Goal: Task Accomplishment & Management: Complete application form

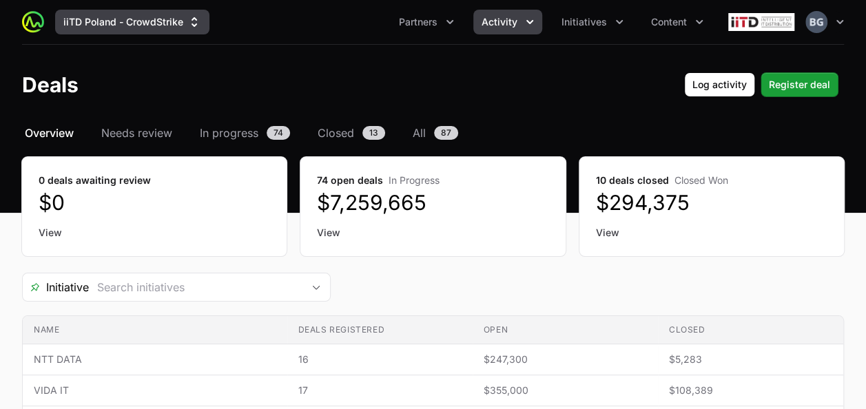
click at [92, 28] on button "iiTD Poland - CrowdStrike" at bounding box center [132, 22] width 154 height 25
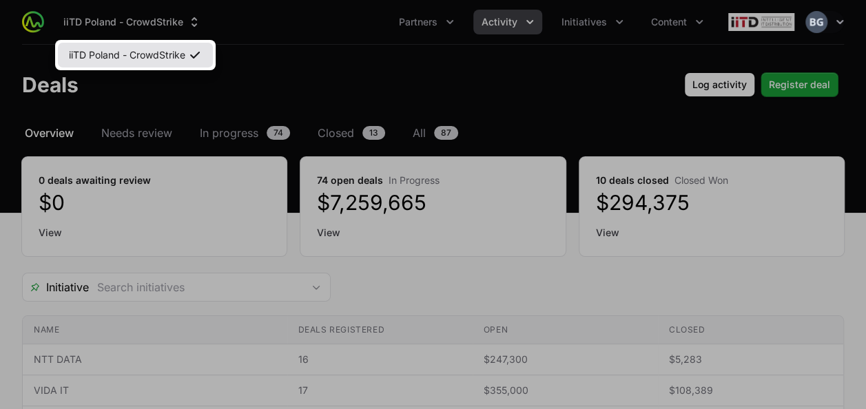
click at [148, 57] on link "iiTD Poland - CrowdStrike" at bounding box center [135, 55] width 155 height 25
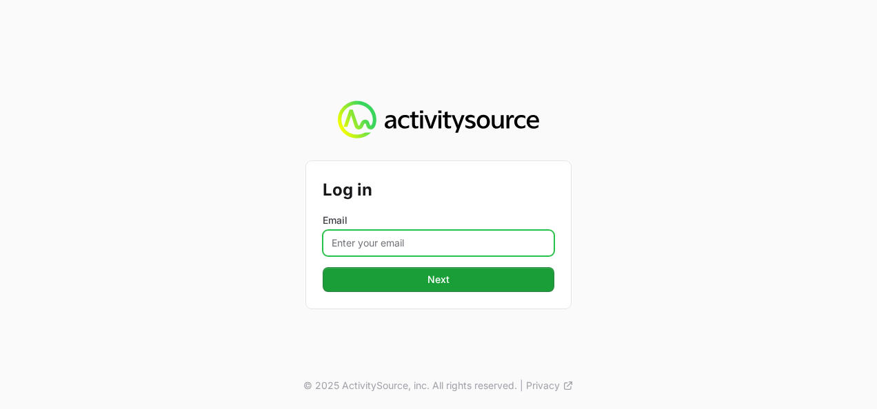
click at [359, 236] on input "Email" at bounding box center [439, 243] width 232 height 26
type input "[PERSON_NAME][EMAIL_ADDRESS][DOMAIN_NAME]"
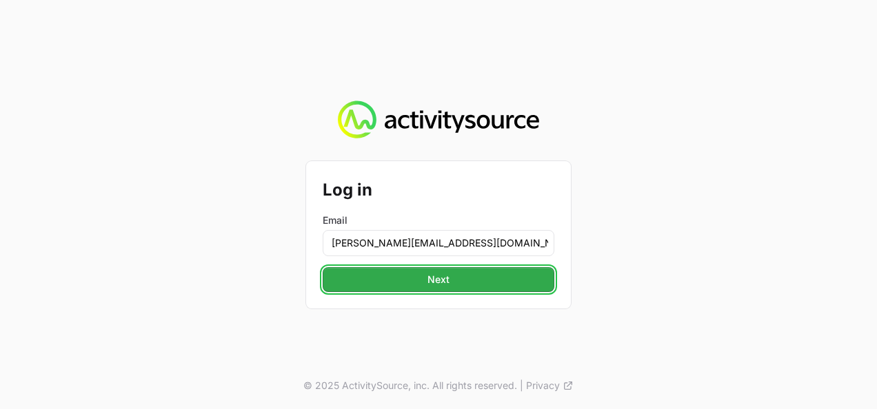
click at [378, 289] on button "Next Next" at bounding box center [439, 279] width 232 height 25
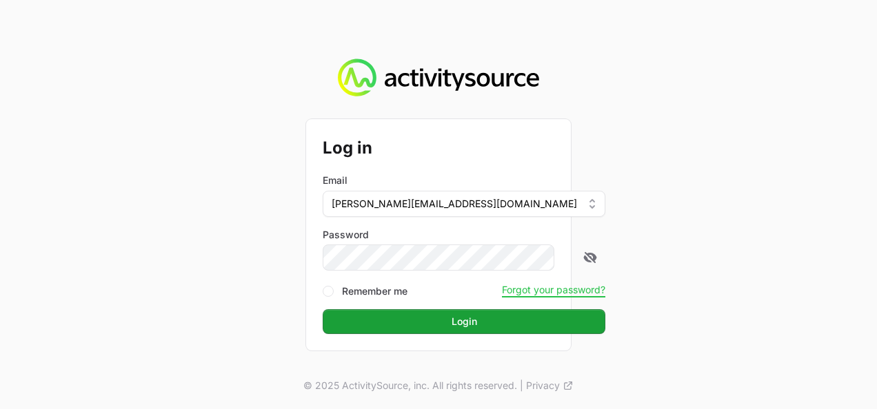
click at [323, 309] on button "Login Login" at bounding box center [464, 321] width 283 height 25
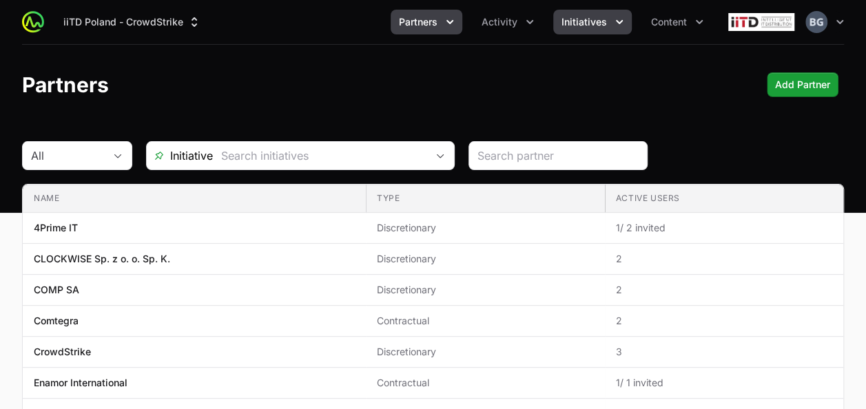
click at [597, 29] on button "Initiatives" at bounding box center [592, 22] width 79 height 25
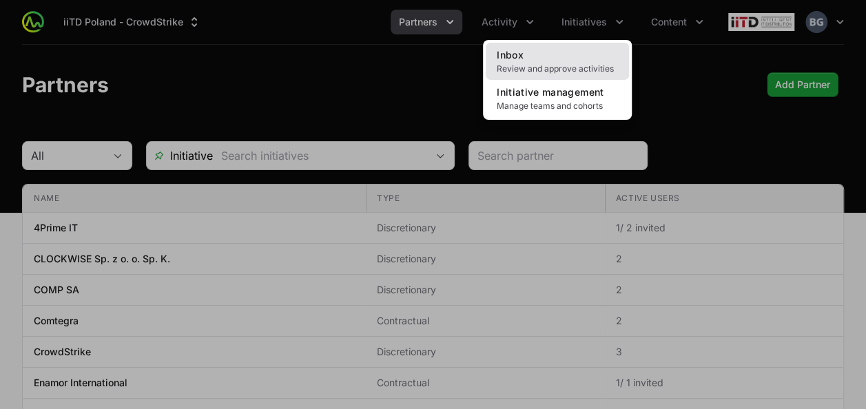
click at [587, 56] on link "Inbox Review and approve activities" at bounding box center [557, 61] width 143 height 37
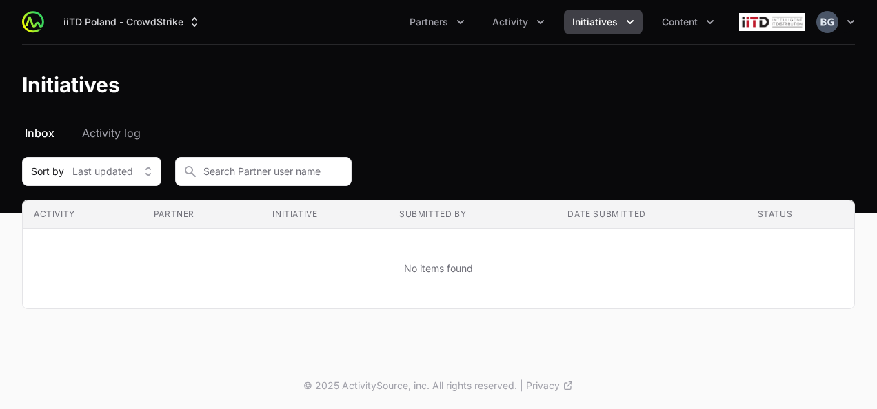
click at [593, 26] on span "Initiatives" at bounding box center [594, 22] width 45 height 14
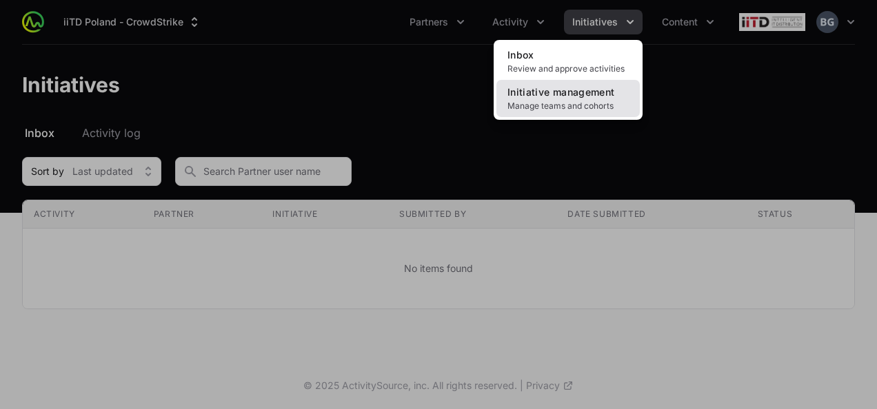
click at [581, 92] on span "Initiative management" at bounding box center [560, 92] width 107 height 12
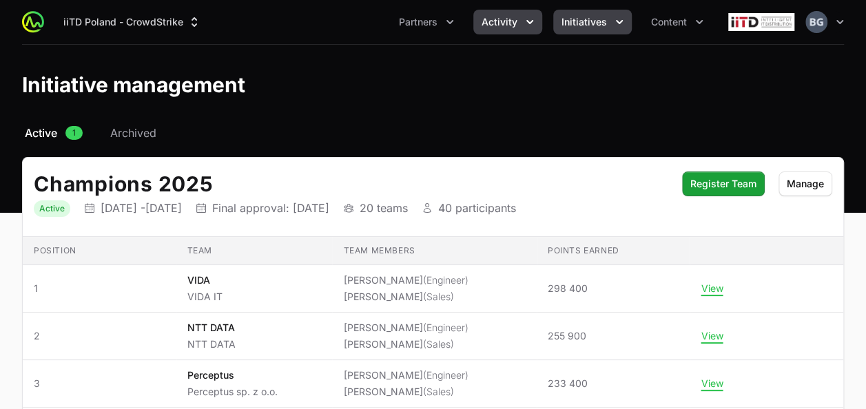
click at [487, 26] on span "Activity" at bounding box center [500, 22] width 36 height 14
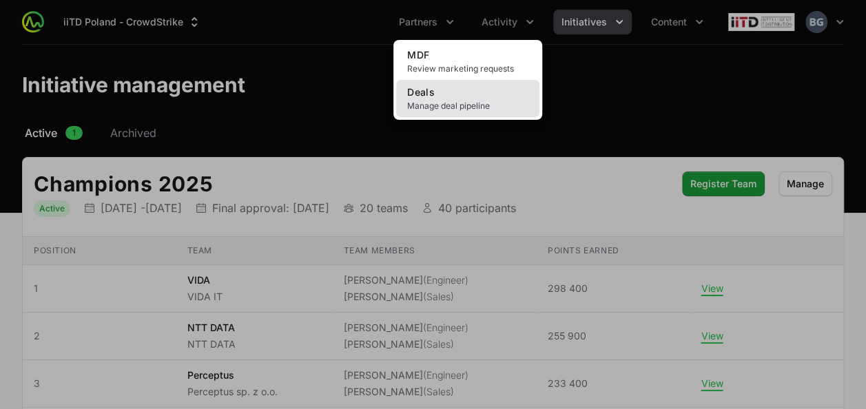
click at [493, 107] on span "Manage deal pipeline" at bounding box center [467, 106] width 121 height 11
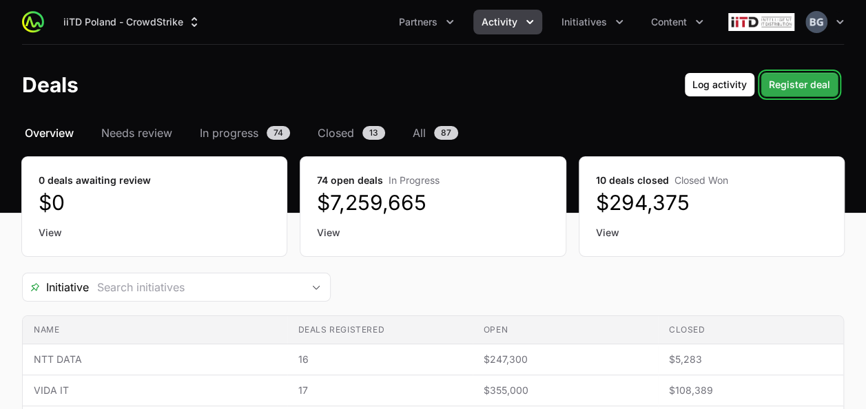
drag, startPoint x: 786, startPoint y: 88, endPoint x: 793, endPoint y: 83, distance: 8.0
click at [792, 84] on span "Register deal" at bounding box center [799, 85] width 61 height 17
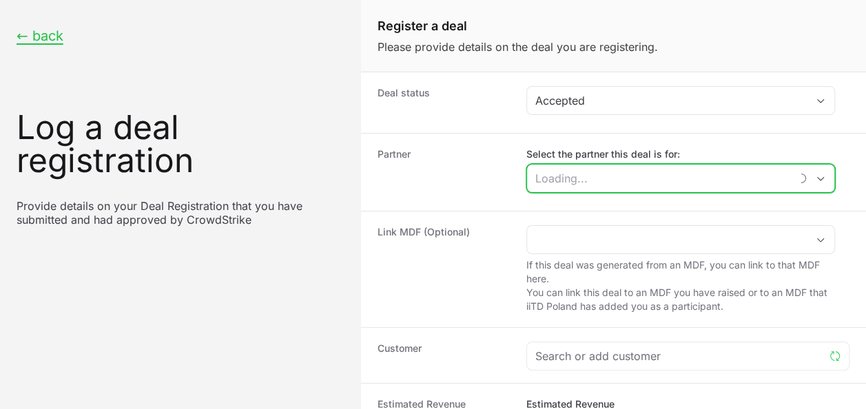
click at [555, 181] on input "Select the partner this deal is for:" at bounding box center [658, 179] width 263 height 28
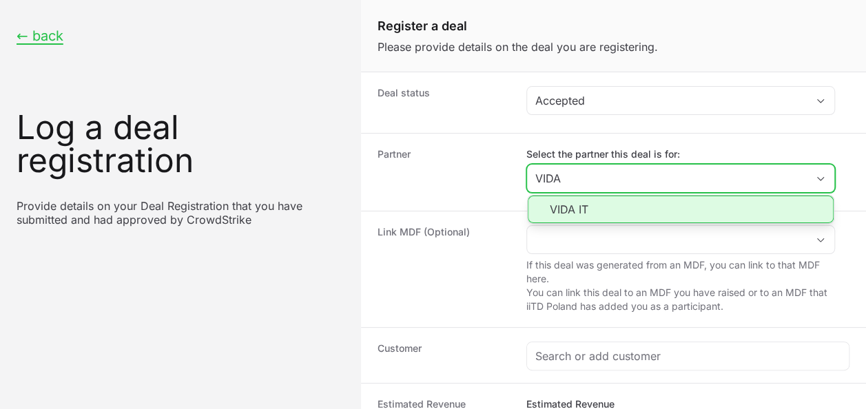
drag, startPoint x: 560, startPoint y: 212, endPoint x: 555, endPoint y: 218, distance: 7.5
click at [560, 211] on li "VIDA IT" at bounding box center [681, 210] width 306 height 28
type input "VIDA IT"
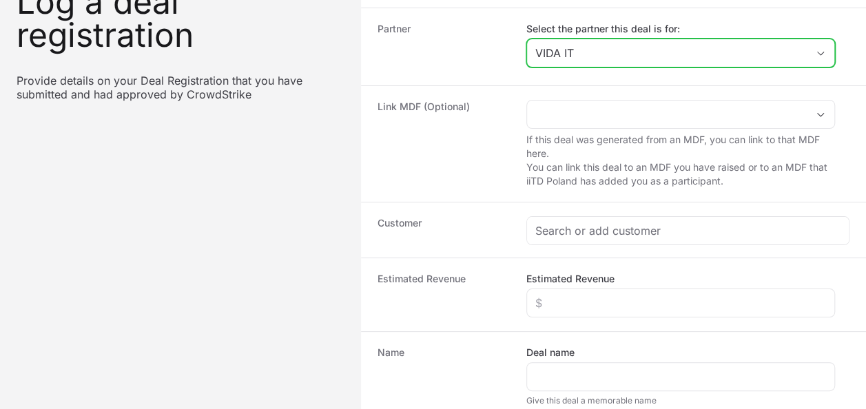
scroll to position [138, 0]
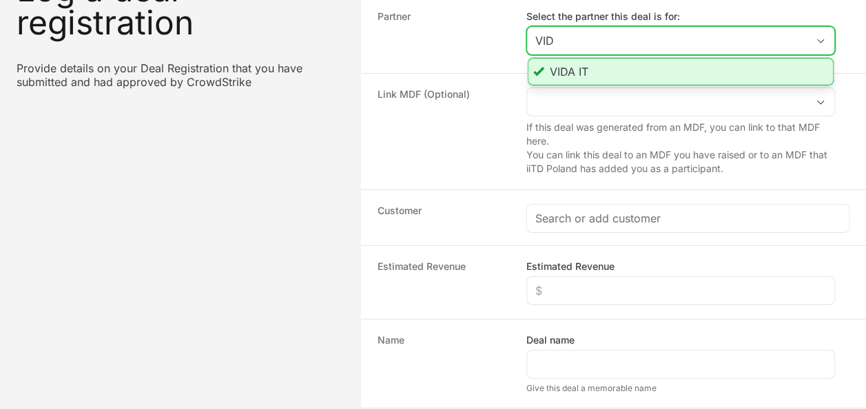
type input "VID"
drag, startPoint x: 559, startPoint y: 70, endPoint x: 553, endPoint y: 87, distance: 17.4
click at [564, 65] on li "VIDA IT" at bounding box center [681, 72] width 306 height 28
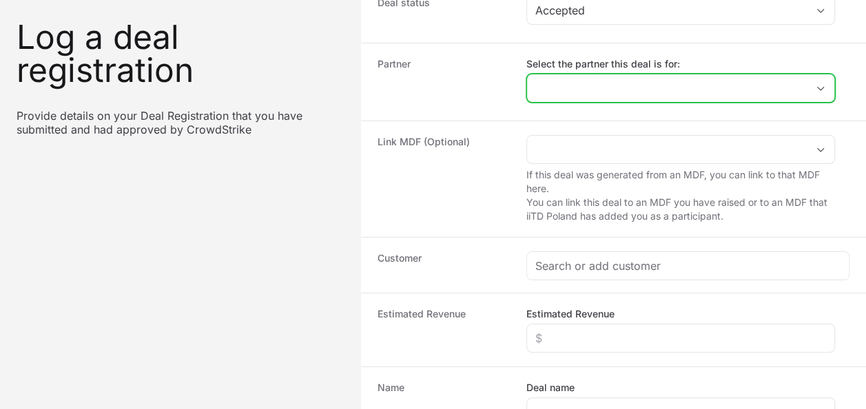
scroll to position [69, 0]
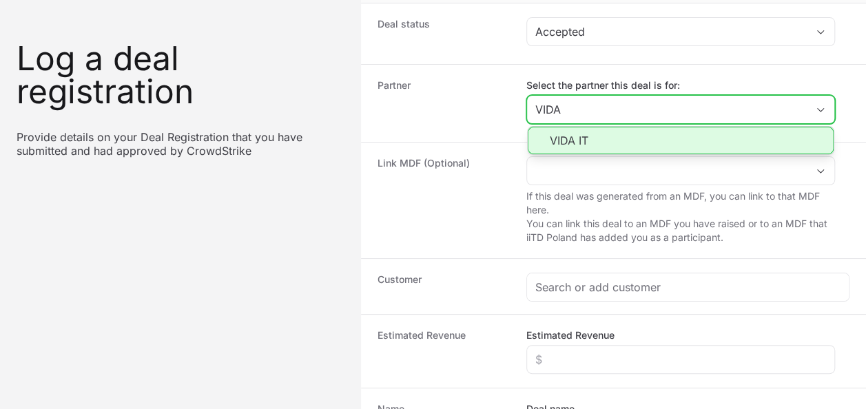
click at [631, 138] on li "VIDA IT" at bounding box center [681, 141] width 306 height 28
type input "VIDA IT"
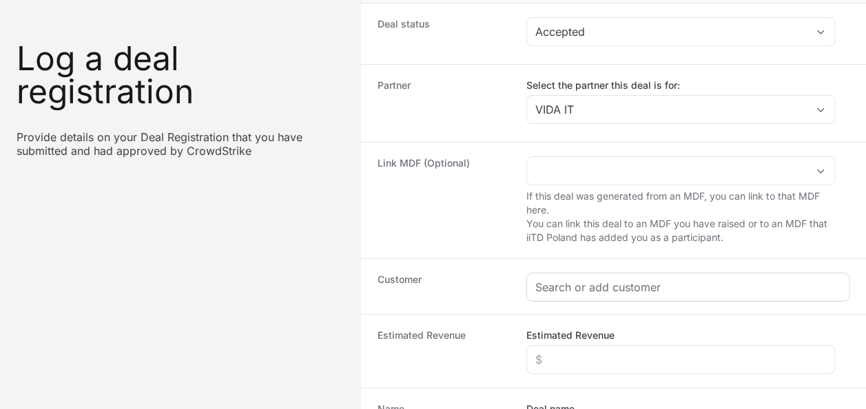
click at [582, 298] on div "Create activity form" at bounding box center [688, 288] width 322 height 28
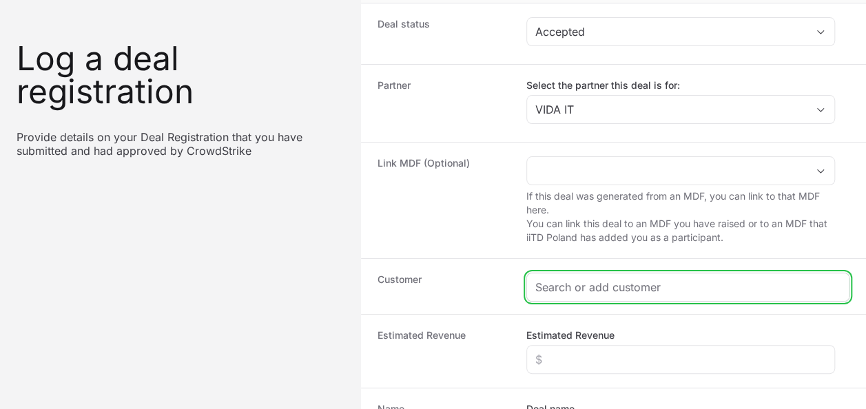
click at [585, 289] on input "Create activity form" at bounding box center [688, 287] width 305 height 17
paste input "Wodociągi Leszczyńskie Sp. z o.o. Phone"
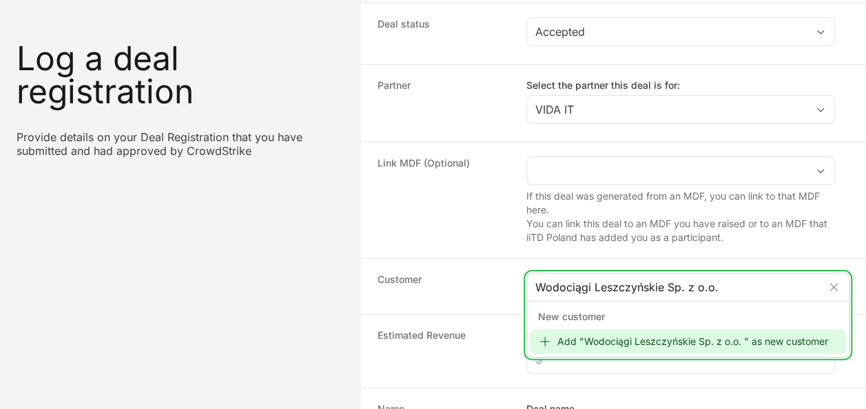
type input "Wodociągi Leszczyńskie Sp. z o.o."
click at [645, 341] on div "Add "Wodociągi Leszczyńskie Sp. z o.o. " as new customer" at bounding box center [688, 341] width 316 height 25
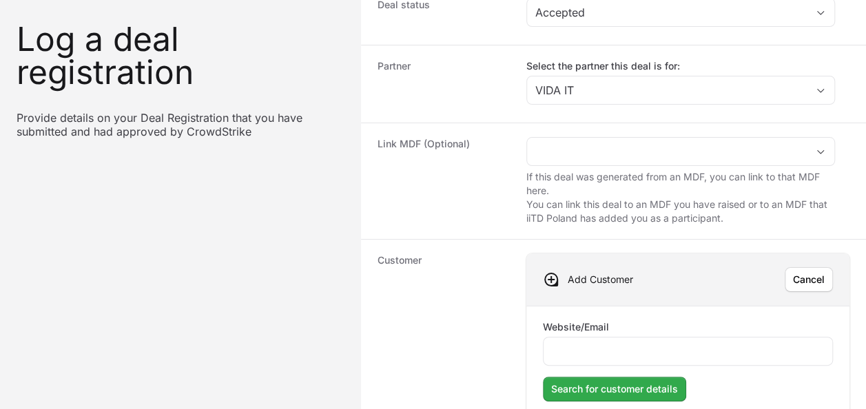
scroll to position [138, 0]
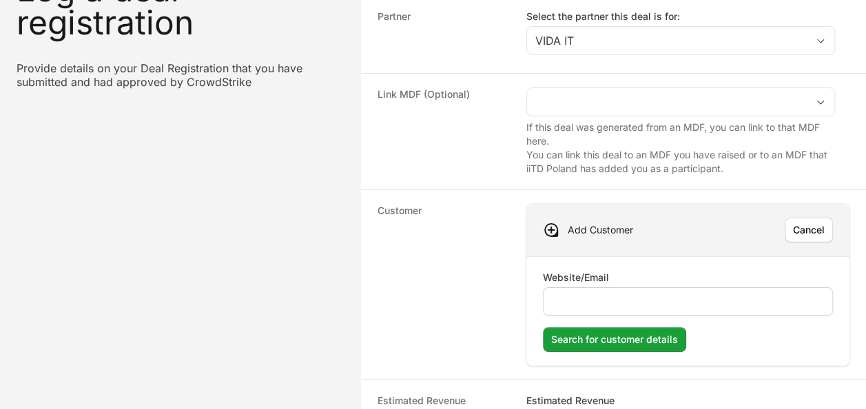
click at [582, 287] on div "Create activity form" at bounding box center [688, 301] width 290 height 29
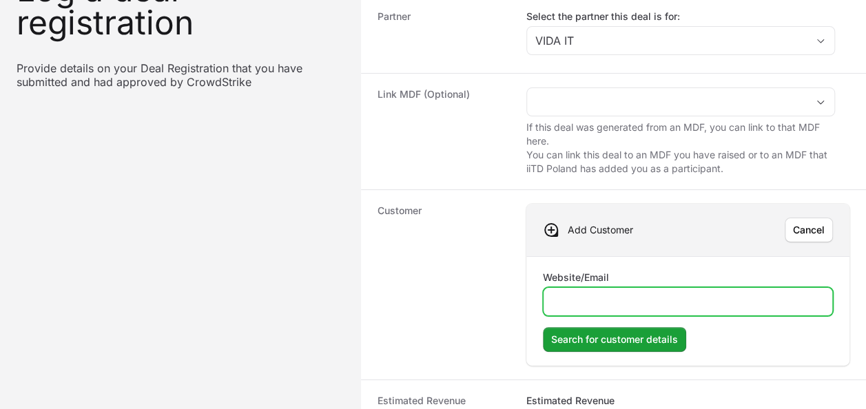
click at [593, 303] on input "Website/Email" at bounding box center [688, 302] width 272 height 17
paste input "[URL][DOMAIN_NAME]"
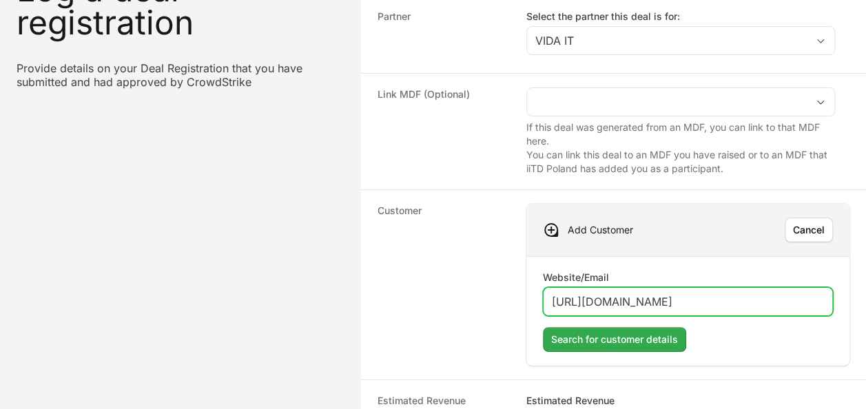
type input "[URL][DOMAIN_NAME]"
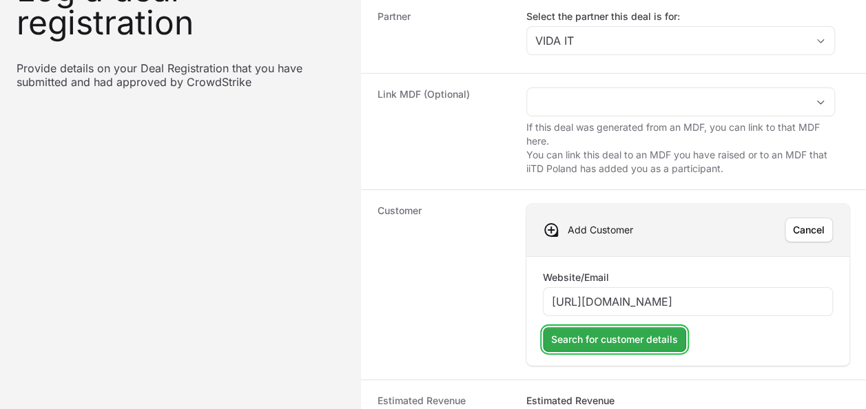
click at [598, 345] on button "Search for customer details Search for customer details" at bounding box center [614, 339] width 143 height 25
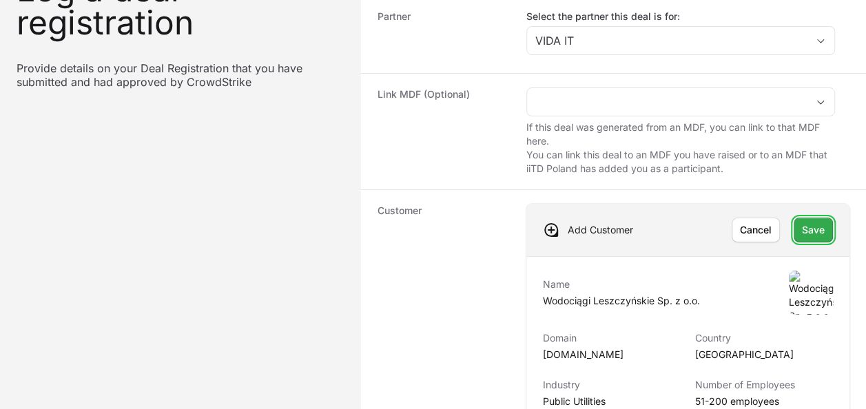
click at [821, 225] on span "Save" at bounding box center [813, 230] width 23 height 17
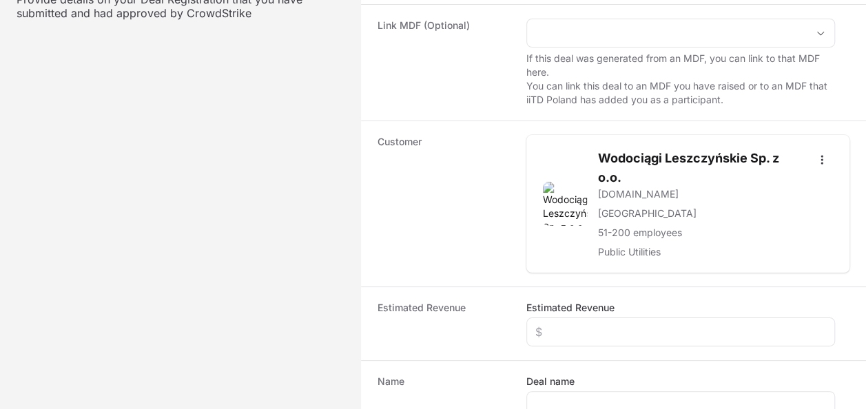
scroll to position [276, 0]
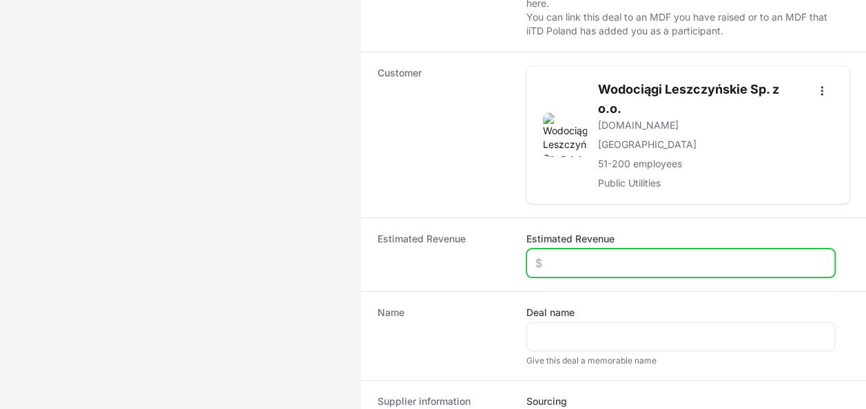
click at [582, 267] on input "Estimated Revenue" at bounding box center [681, 263] width 291 height 17
type input "$20,000"
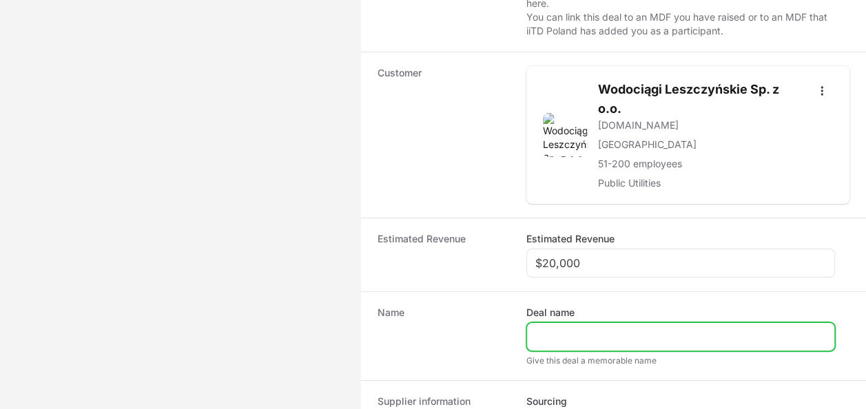
click at [602, 339] on input "Deal name" at bounding box center [681, 337] width 291 height 17
type input "WODOCIAGI LESZCZYŃSKIE"
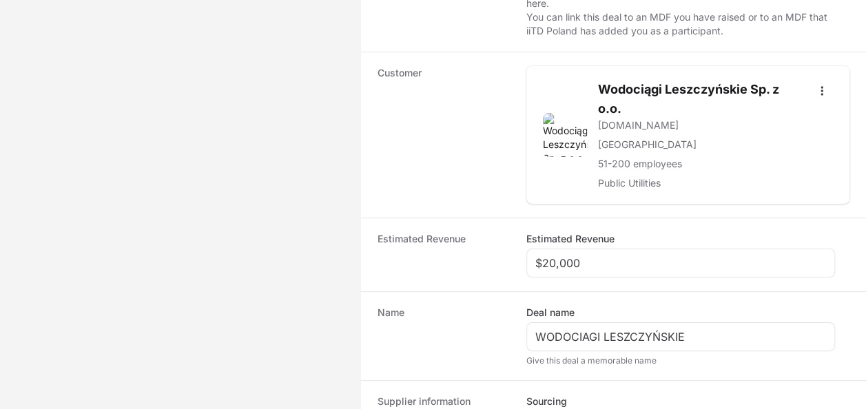
scroll to position [426, 0]
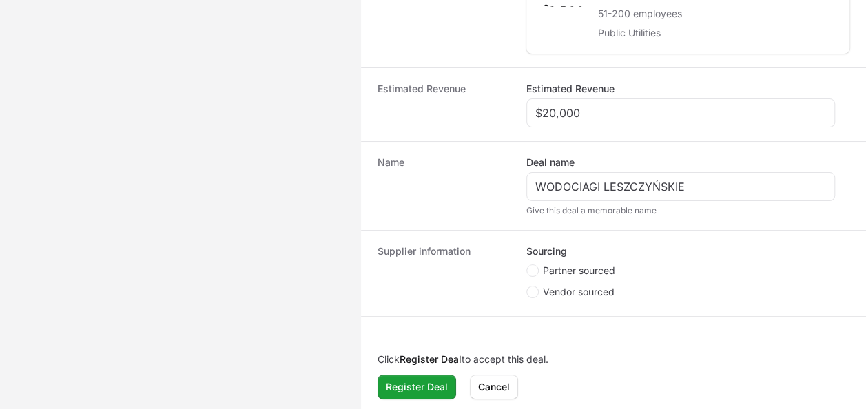
click at [582, 267] on span "Partner sourced" at bounding box center [579, 271] width 72 height 14
click at [528, 266] on input "Partner sourced" at bounding box center [527, 265] width 1 height 1
radio input "true"
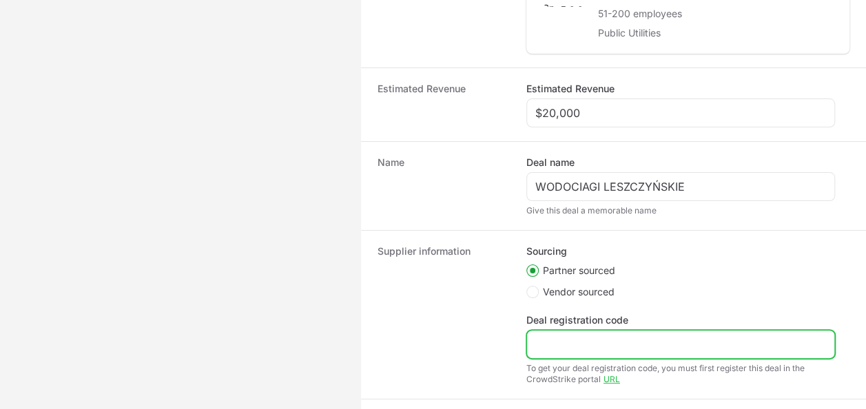
click at [595, 336] on input "Deal registration code" at bounding box center [681, 344] width 291 height 17
paste input "DR-12ec98ef"
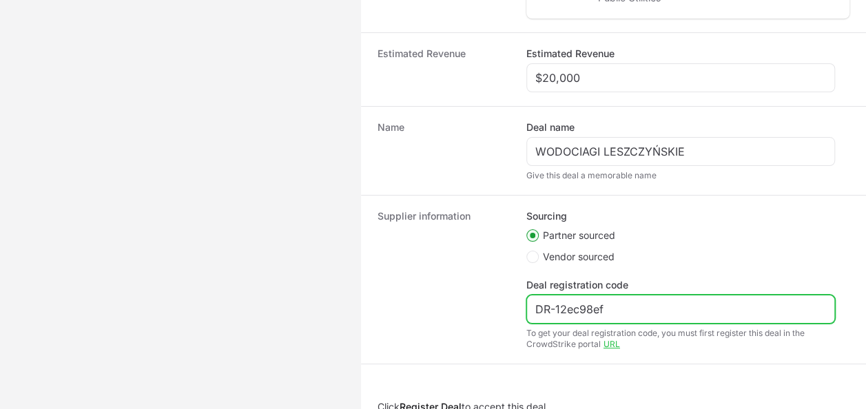
scroll to position [509, 0]
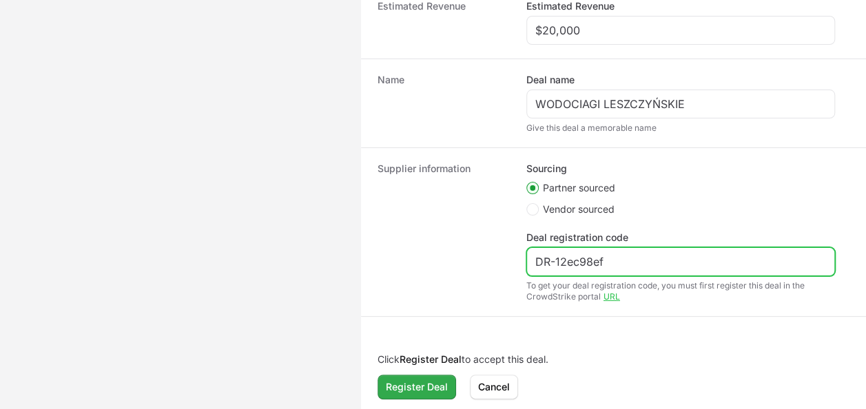
type input "DR-12ec98ef"
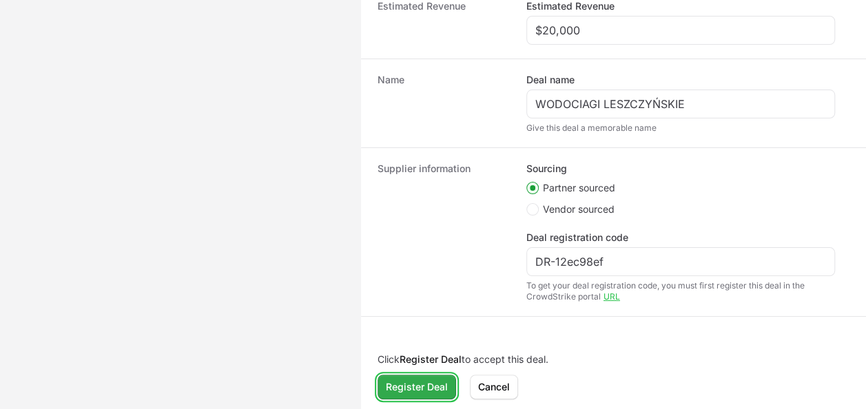
click at [405, 393] on button "Register Deal Register Deal" at bounding box center [417, 387] width 79 height 25
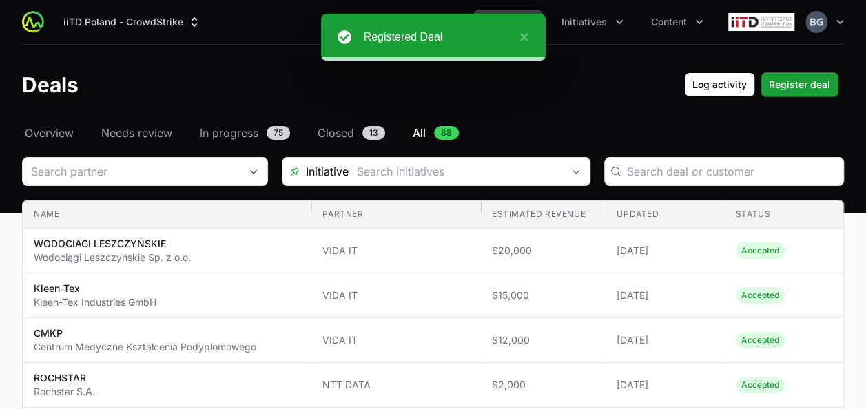
click at [46, 123] on header "Deals Log activity Log activity Register deal Register deal" at bounding box center [433, 85] width 866 height 80
click at [44, 125] on span "Overview" at bounding box center [49, 133] width 49 height 17
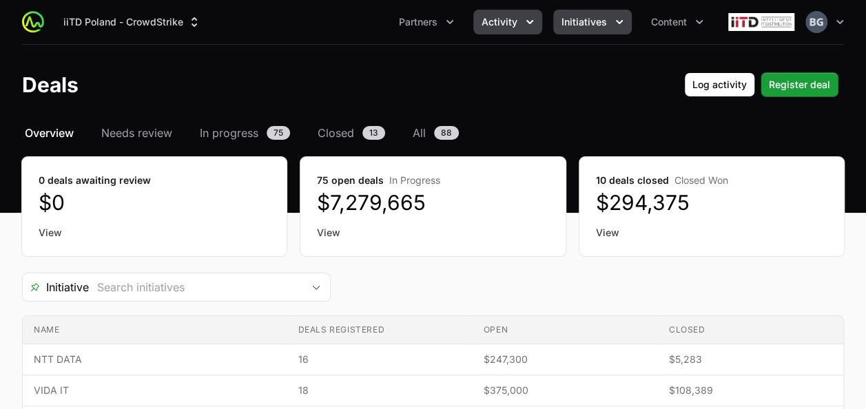
click at [598, 17] on span "Initiatives" at bounding box center [584, 22] width 45 height 14
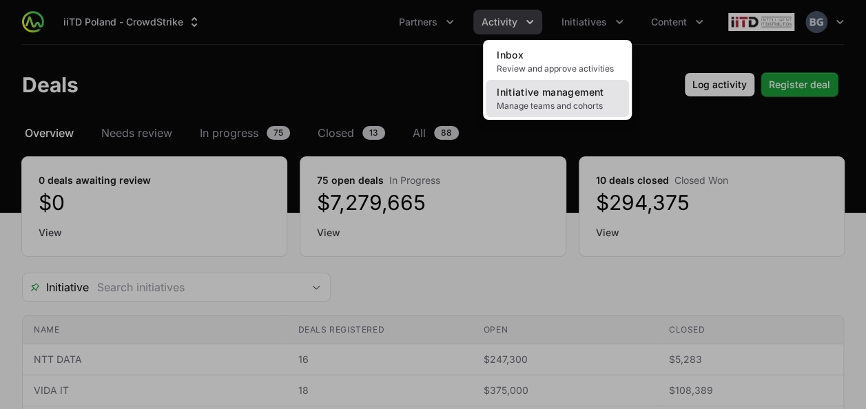
click at [565, 95] on span "Initiative management" at bounding box center [550, 92] width 107 height 12
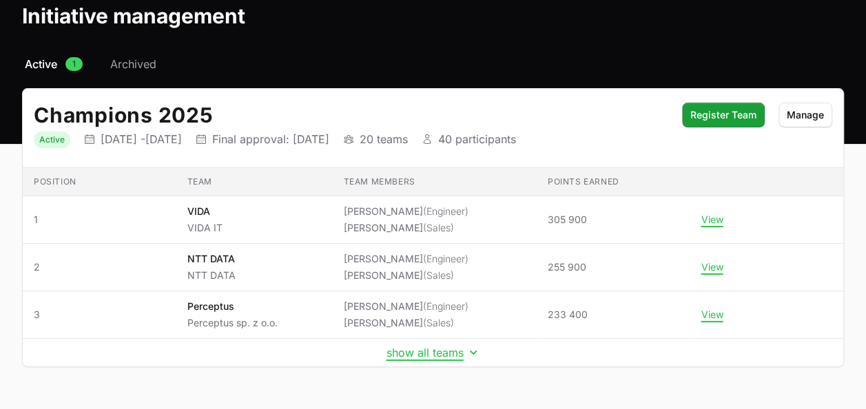
scroll to position [105, 0]
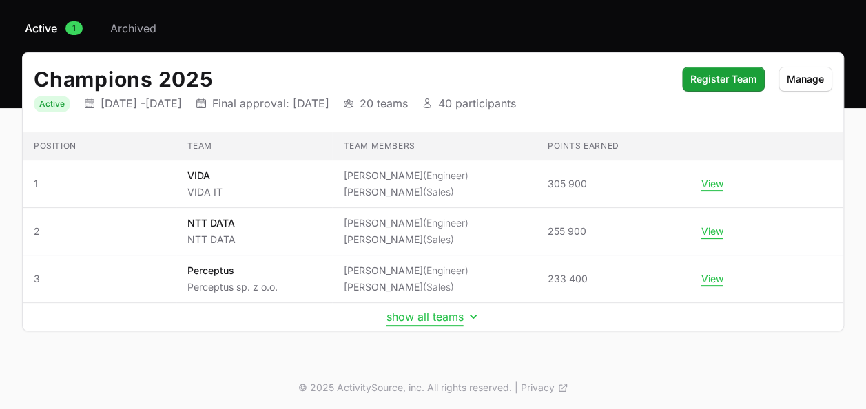
click at [427, 312] on button "show all teams" at bounding box center [434, 317] width 94 height 14
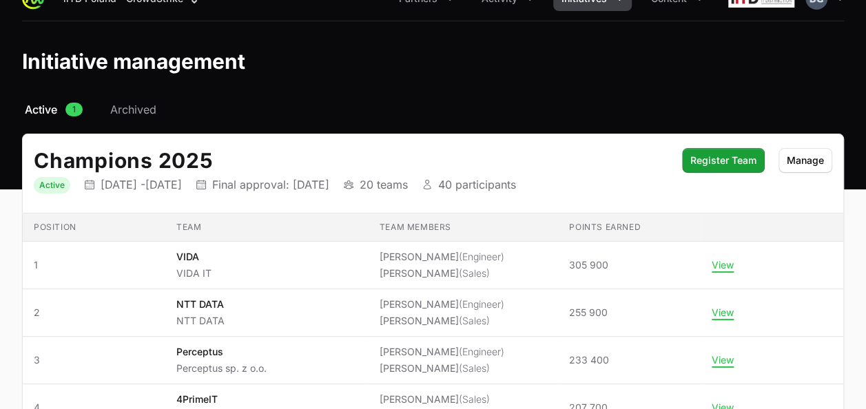
scroll to position [0, 0]
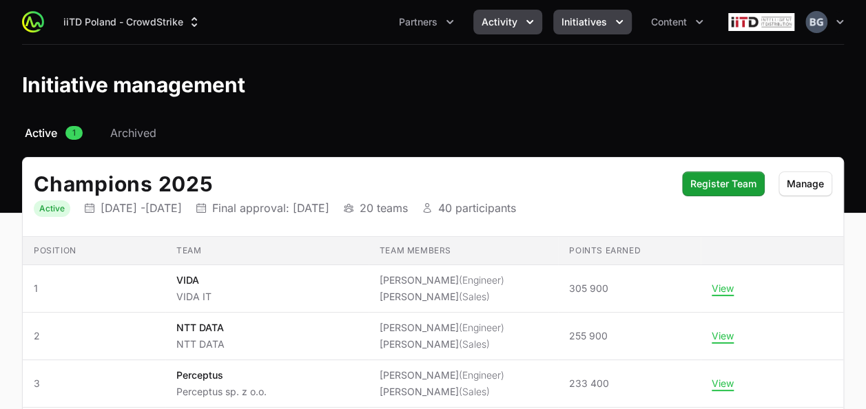
click at [489, 21] on span "Activity" at bounding box center [500, 22] width 36 height 14
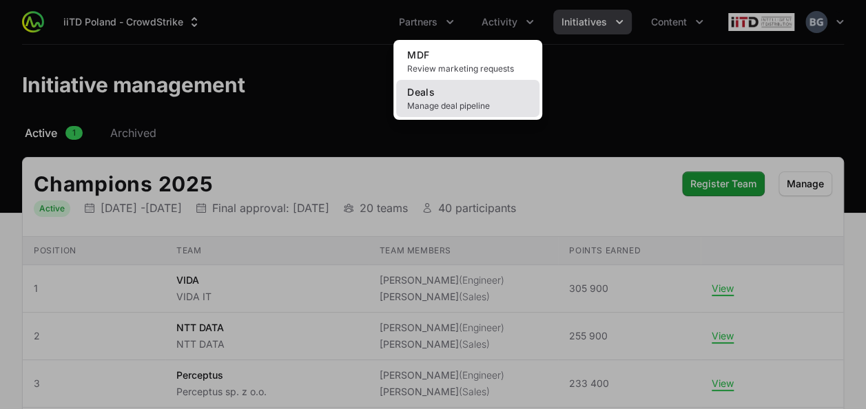
click at [431, 95] on span "Deals" at bounding box center [421, 92] width 28 height 12
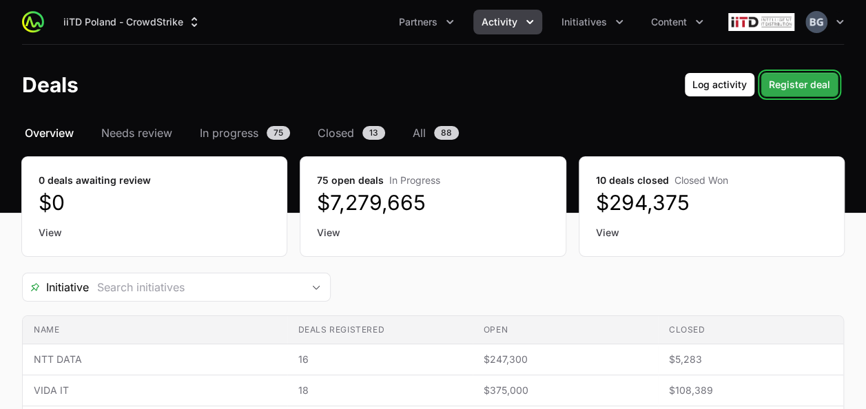
click at [829, 83] on span "Register deal" at bounding box center [799, 85] width 61 height 17
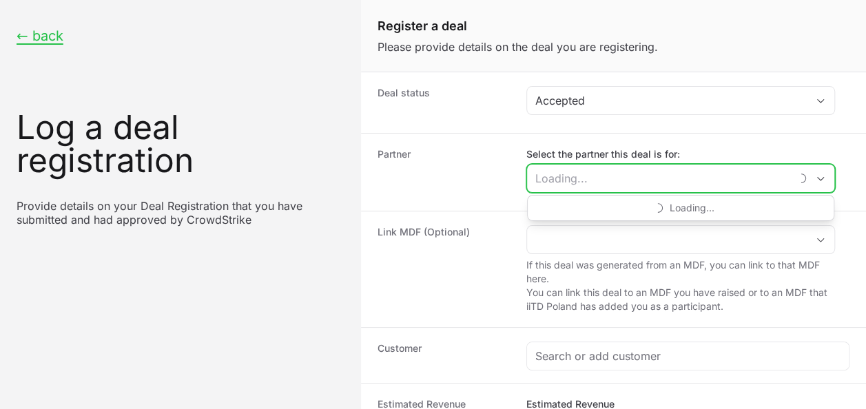
click at [620, 170] on input "Select the partner this deal is for:" at bounding box center [658, 179] width 263 height 28
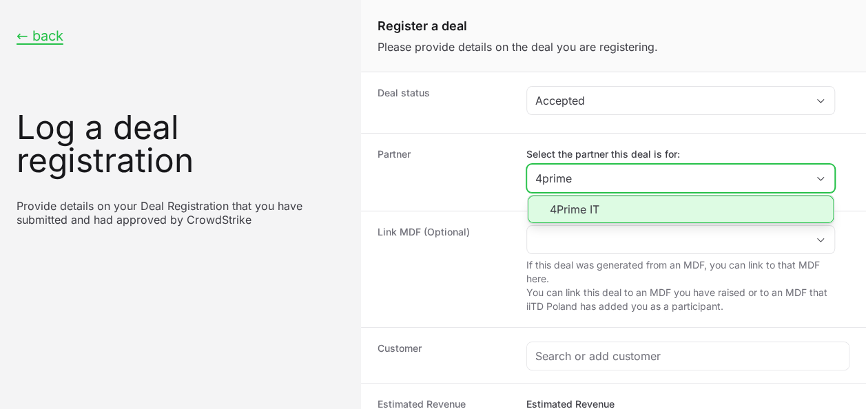
click at [580, 212] on li "4Prime IT" at bounding box center [681, 210] width 306 height 28
type input "4Prime IT"
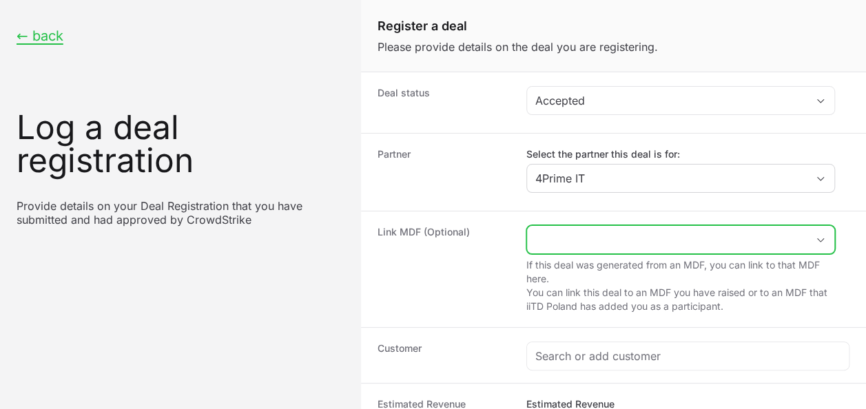
click at [579, 237] on input "Create activity form" at bounding box center [667, 240] width 280 height 28
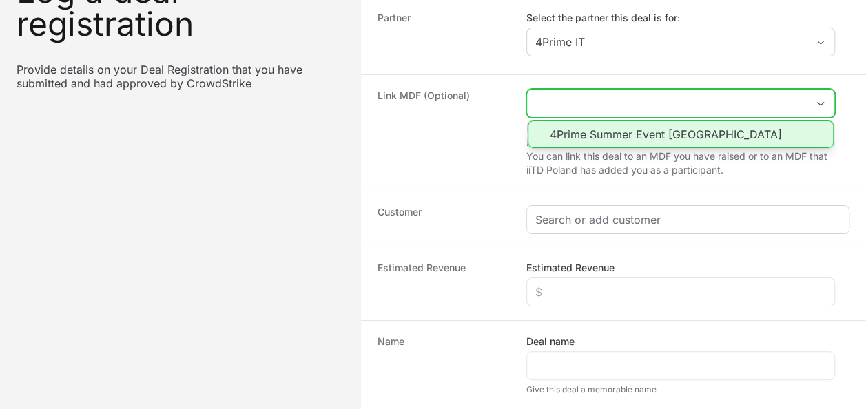
scroll to position [138, 0]
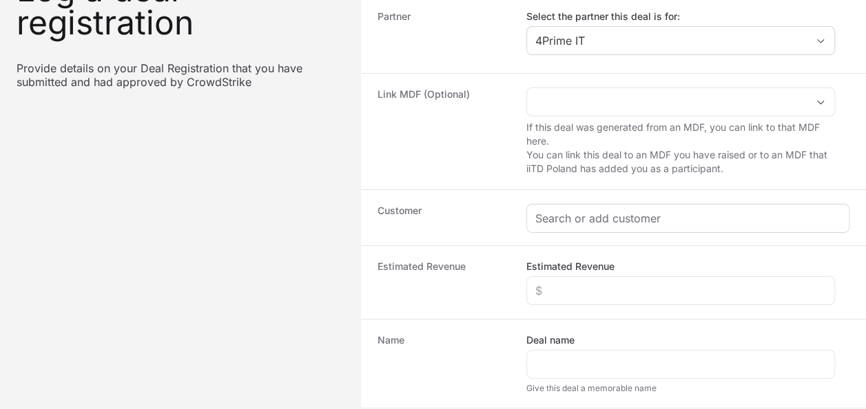
click at [574, 223] on div "Create activity form" at bounding box center [688, 219] width 322 height 28
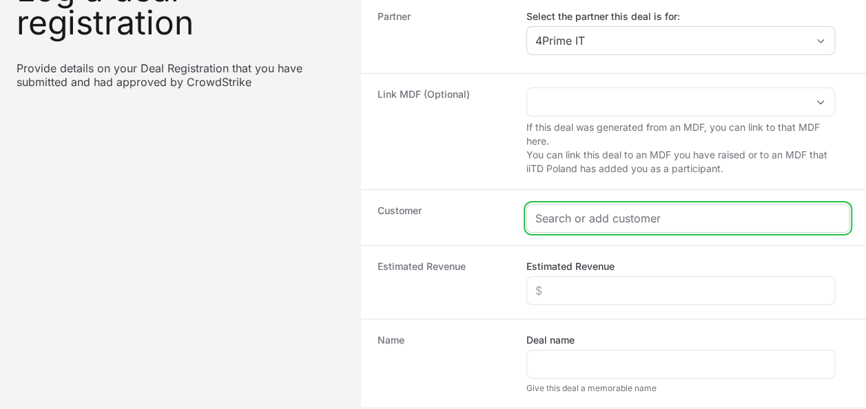
click at [574, 223] on input "Create activity form" at bounding box center [688, 218] width 305 height 17
type input "t"
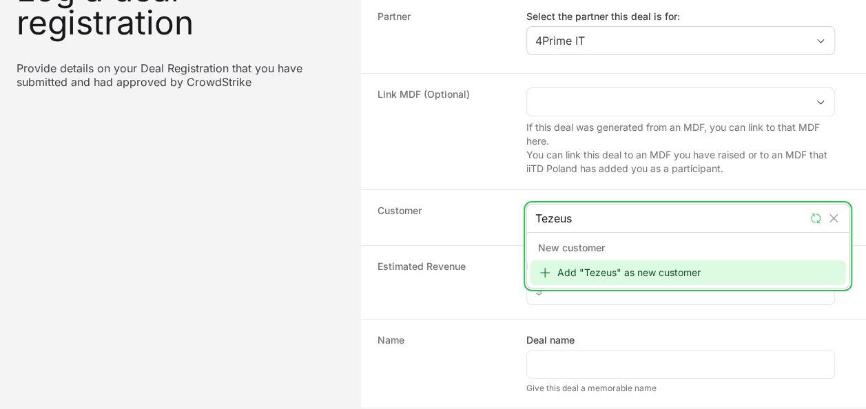
type input "Tezeusz"
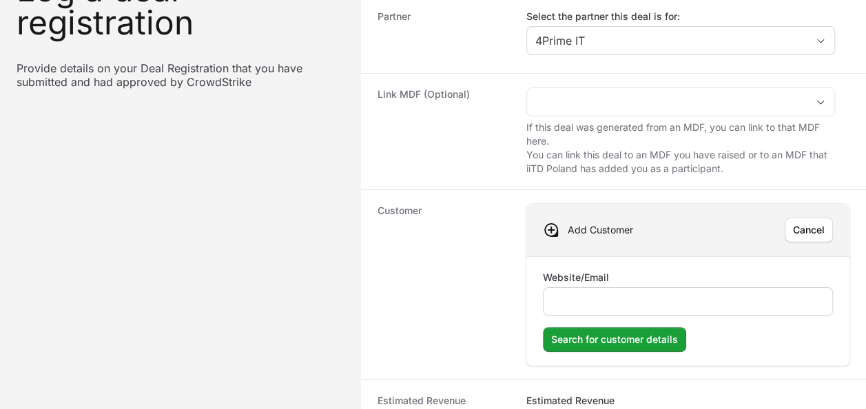
drag, startPoint x: 621, startPoint y: 313, endPoint x: 615, endPoint y: 299, distance: 15.1
click at [620, 313] on form "Website/Email Search for customer details Search for customer details" at bounding box center [688, 311] width 290 height 81
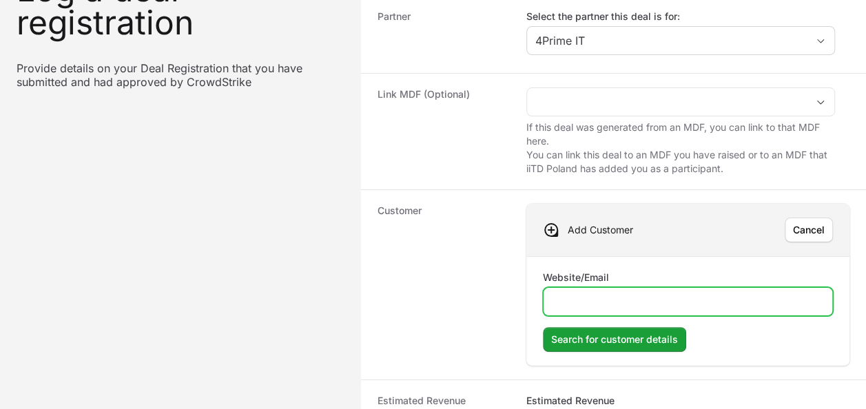
click at [615, 299] on input "Website/Email" at bounding box center [688, 302] width 272 height 17
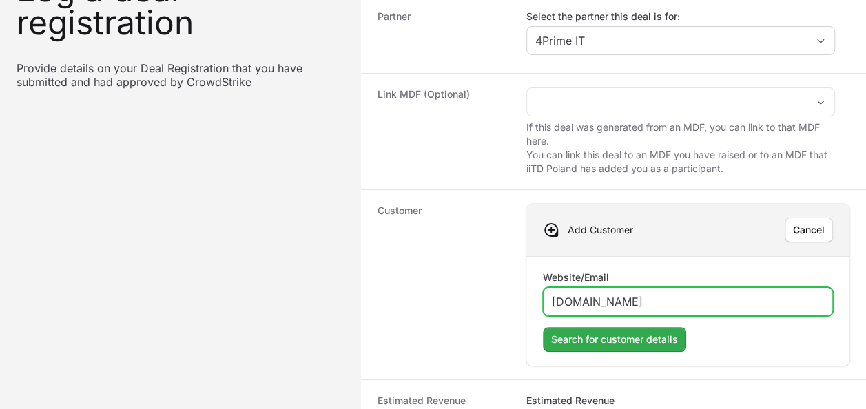
type input "[DOMAIN_NAME]"
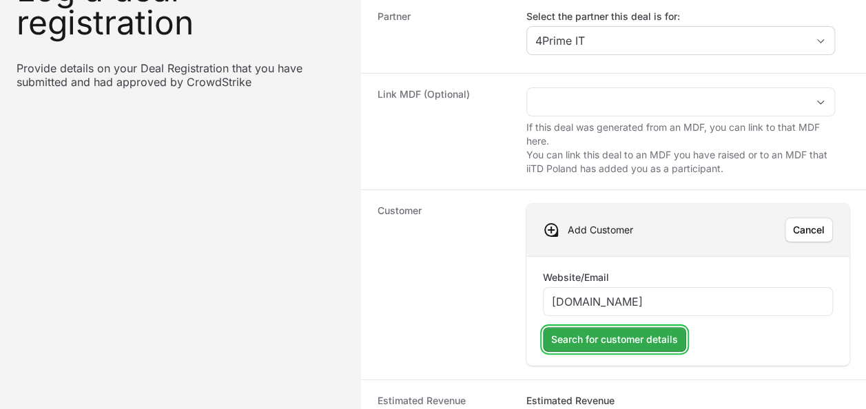
click at [614, 332] on span "Search for customer details" at bounding box center [614, 340] width 127 height 17
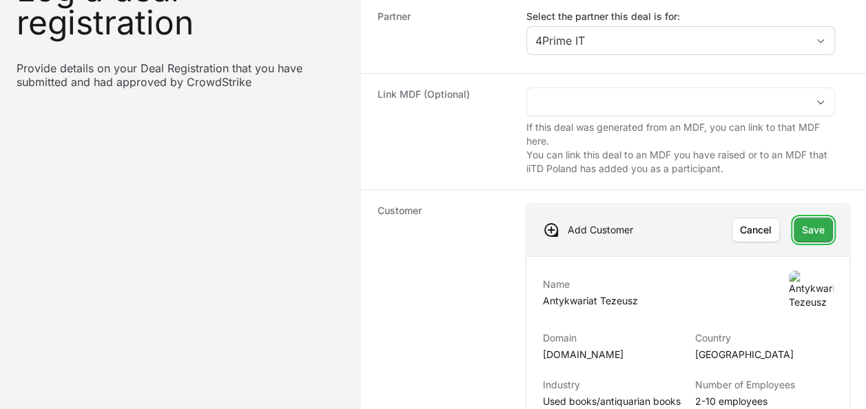
click at [798, 228] on button "Save Save" at bounding box center [813, 230] width 39 height 25
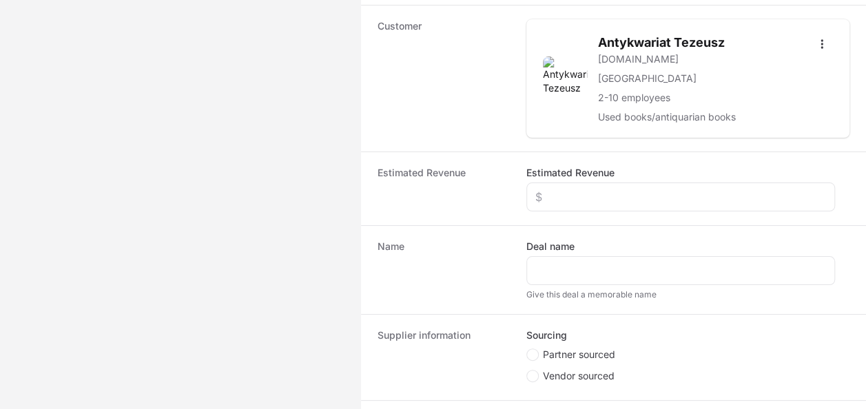
scroll to position [345, 0]
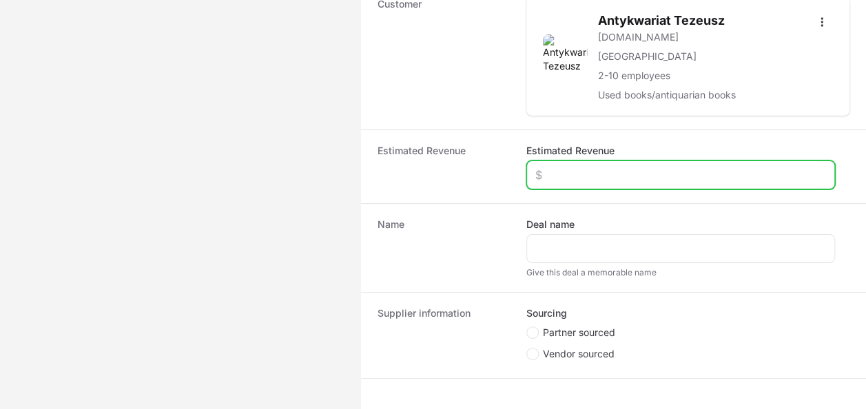
click at [598, 172] on input "Estimated Revenue" at bounding box center [681, 175] width 291 height 17
type input "$10,000"
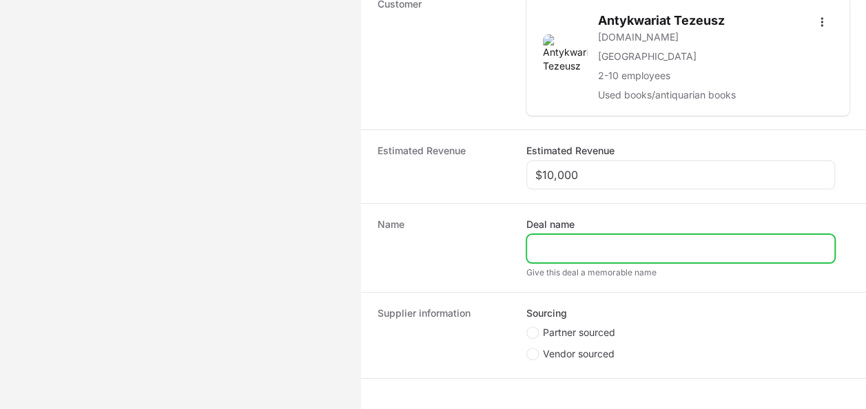
type input "K"
type input "Antykwariat Tezeusz"
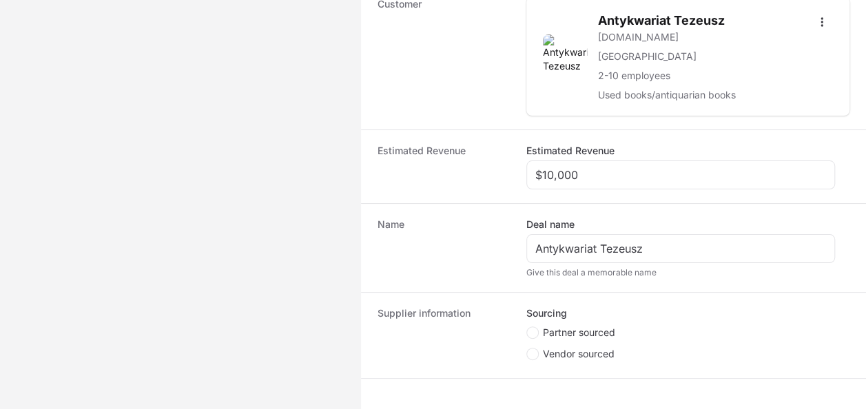
click at [558, 318] on fieldset "Sourcing Partner sourced Vendor sourced" at bounding box center [681, 336] width 309 height 58
click at [560, 327] on span "Partner sourced" at bounding box center [579, 333] width 72 height 14
click at [528, 327] on input "Partner sourced" at bounding box center [527, 327] width 1 height 1
radio input "true"
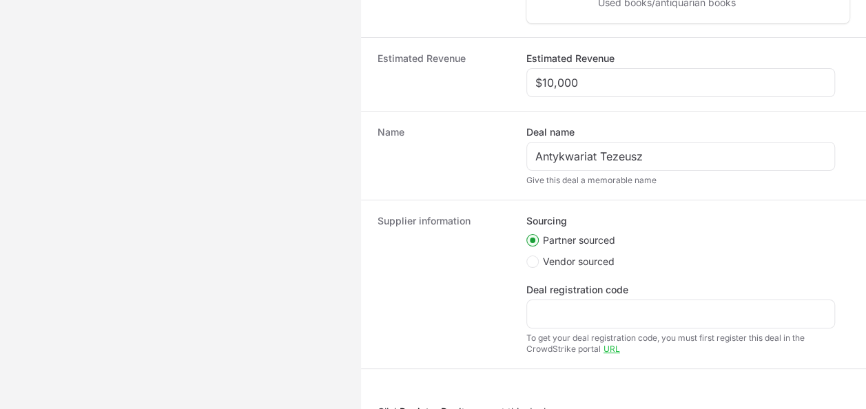
scroll to position [482, 0]
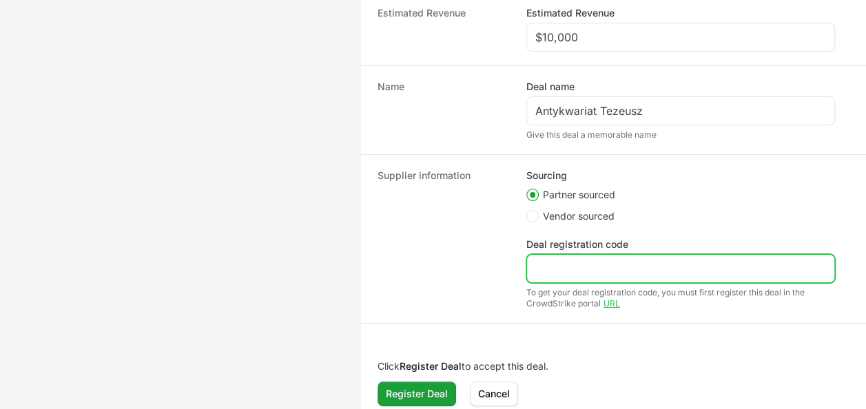
click at [575, 267] on input "Deal registration code" at bounding box center [681, 269] width 291 height 17
paste input "DR-c545bcb6"
type input "DR-c545bcb6"
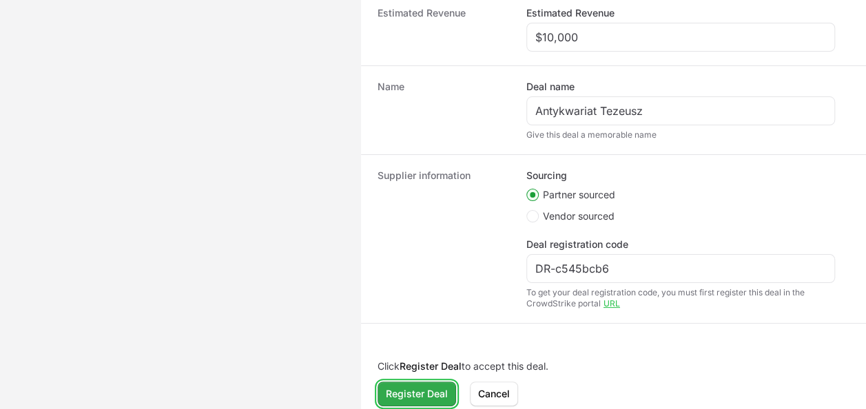
click at [411, 398] on span "Register Deal" at bounding box center [417, 394] width 62 height 17
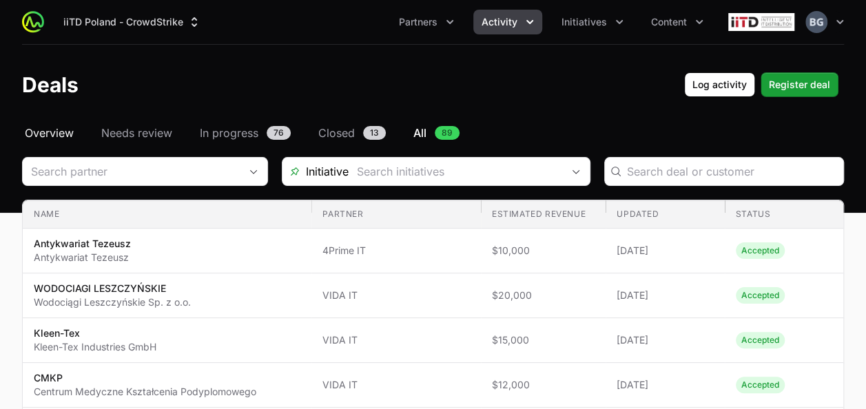
click at [57, 136] on span "Overview" at bounding box center [49, 133] width 49 height 17
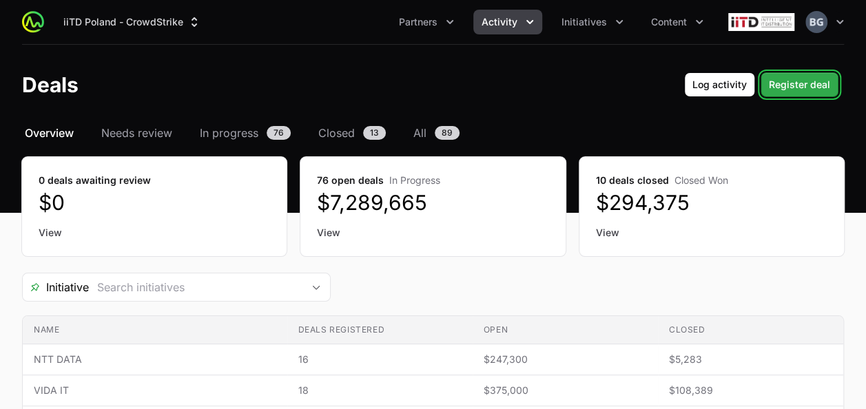
click at [819, 91] on span "Register deal" at bounding box center [799, 85] width 61 height 17
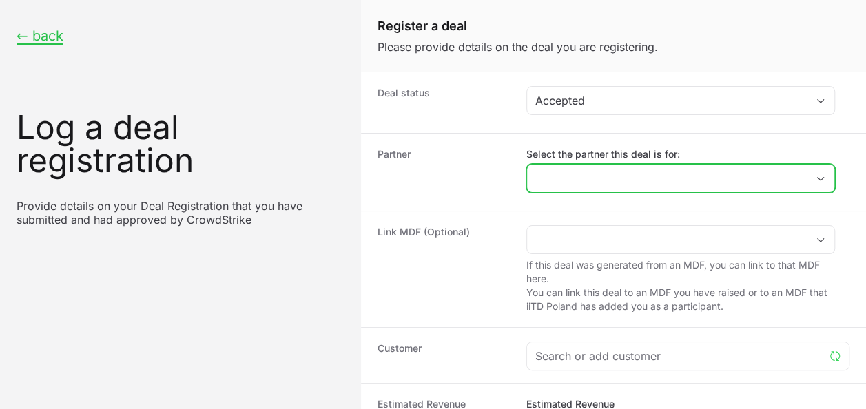
click at [638, 165] on input "Select the partner this deal is for:" at bounding box center [667, 179] width 280 height 28
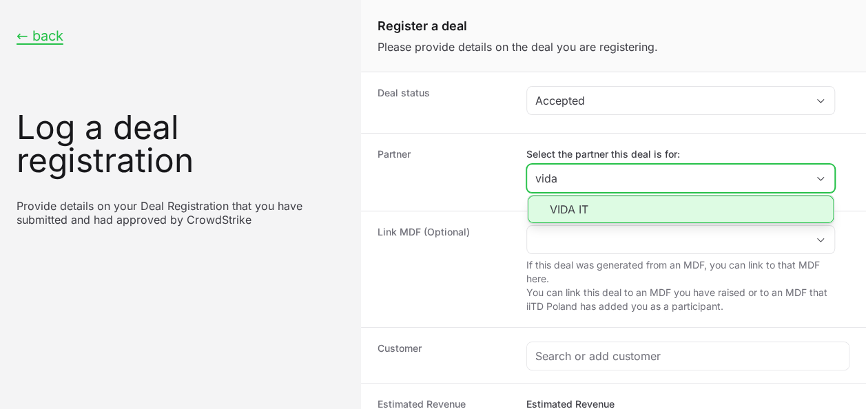
click at [611, 197] on li "VIDA IT" at bounding box center [681, 210] width 306 height 28
type input "VIDA IT"
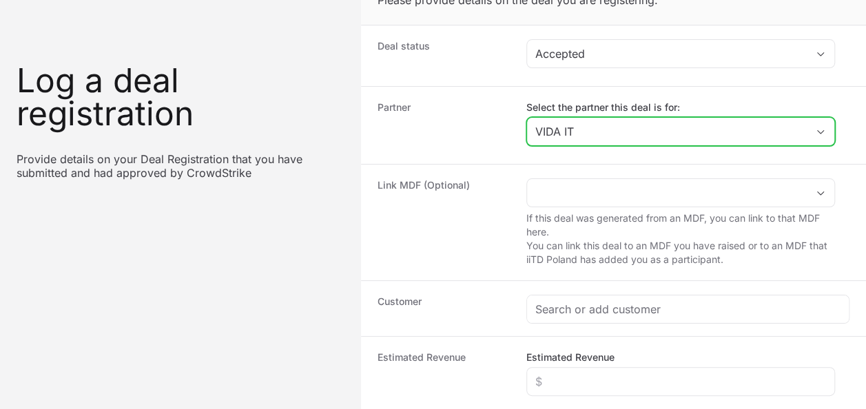
scroll to position [69, 0]
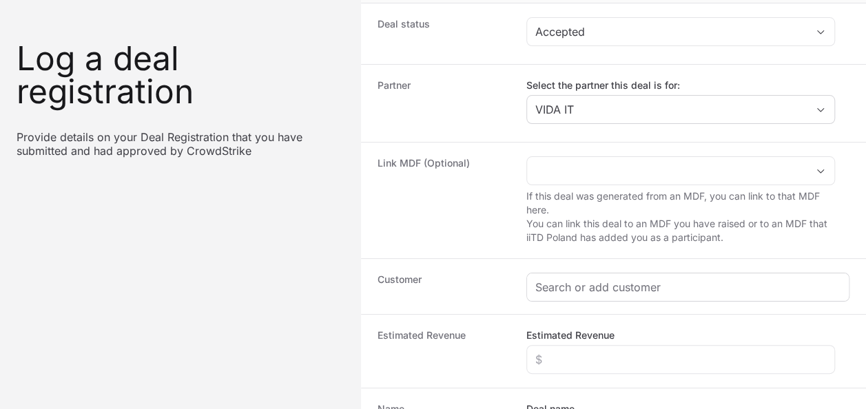
click at [586, 294] on div "Create activity form" at bounding box center [688, 288] width 322 height 28
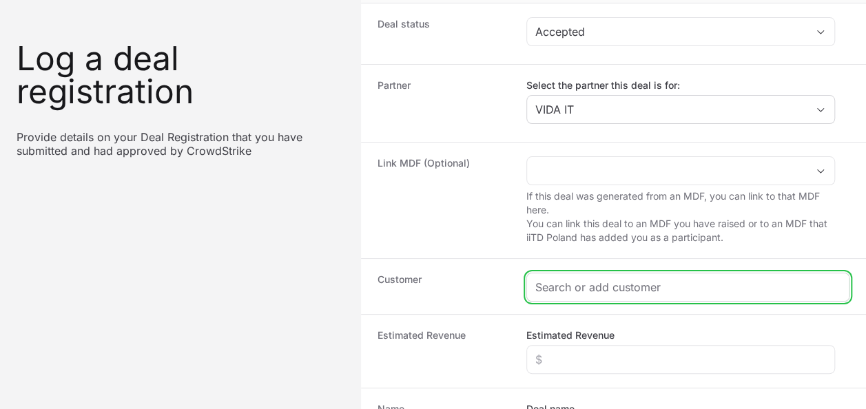
click at [585, 292] on input "Create activity form" at bounding box center [688, 287] width 305 height 17
paste input "MR [DOMAIN_NAME]"
type input "MR [DOMAIN_NAME]"
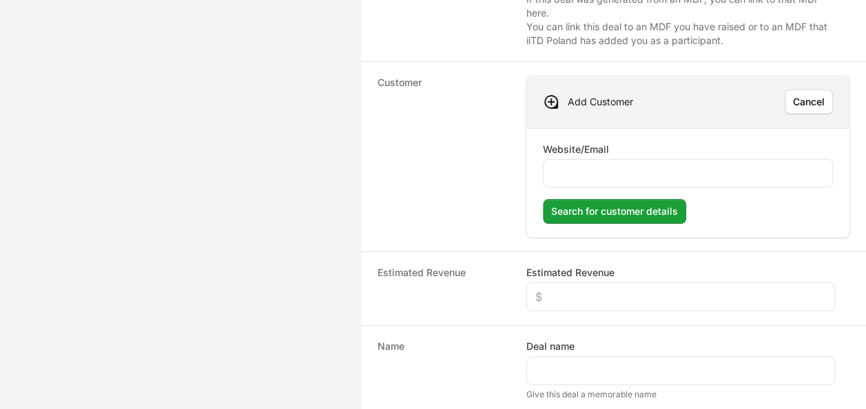
scroll to position [276, 0]
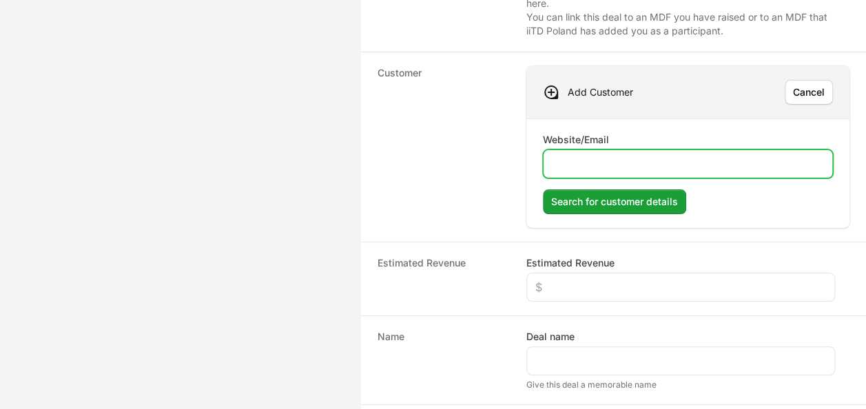
click at [666, 160] on input "Website/Email" at bounding box center [688, 164] width 272 height 17
paste input "MR [DOMAIN_NAME]"
click at [573, 163] on input "MR [DOMAIN_NAME]" at bounding box center [688, 164] width 272 height 17
click at [553, 163] on input "[DOMAIN_NAME]" at bounding box center [688, 164] width 272 height 17
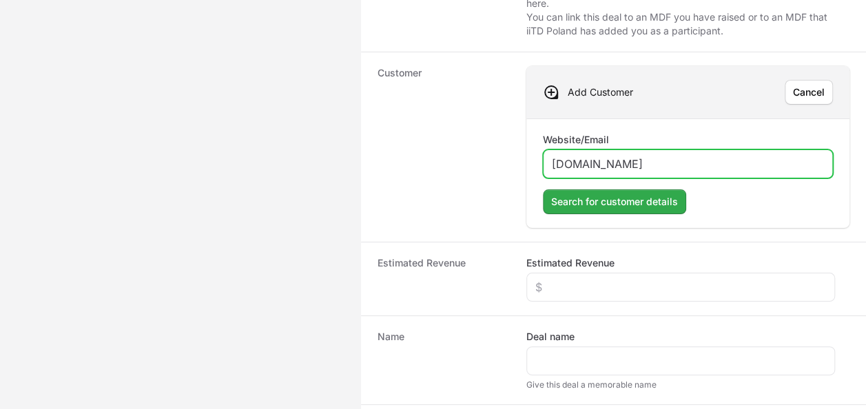
type input "[DOMAIN_NAME]"
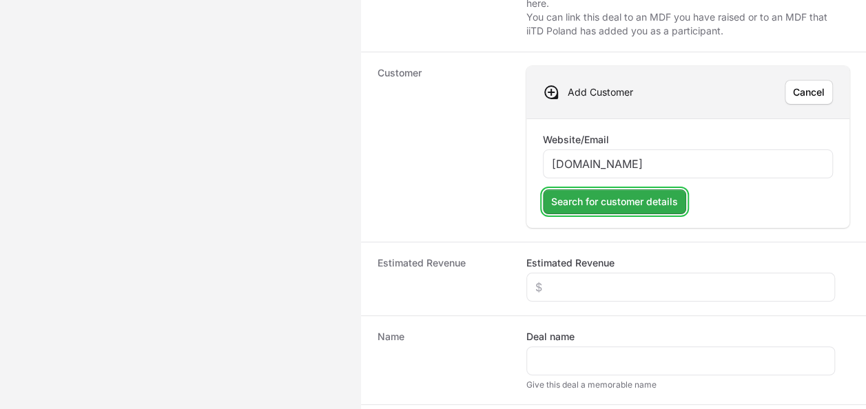
click at [629, 203] on span "Search for customer details" at bounding box center [614, 202] width 127 height 17
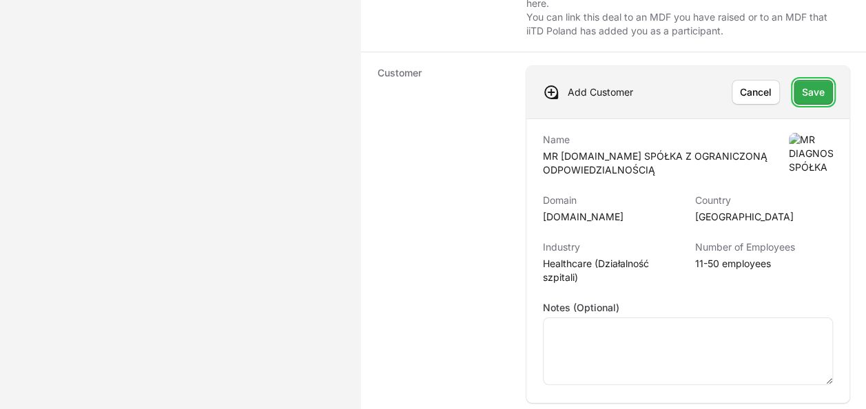
click at [815, 92] on span "Save" at bounding box center [813, 92] width 23 height 17
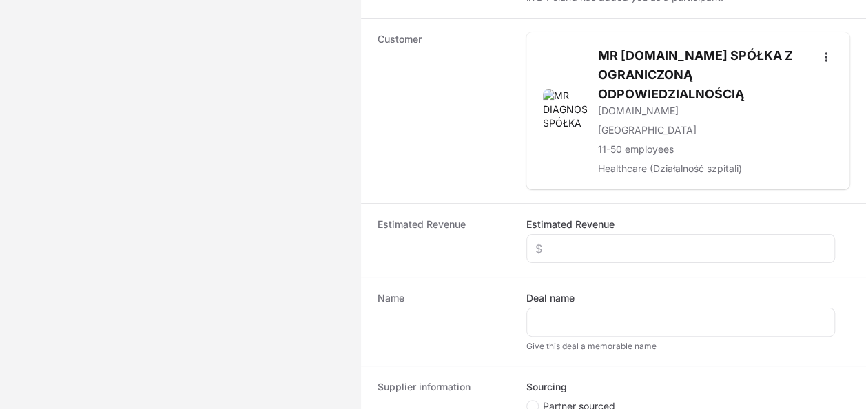
scroll to position [414, 0]
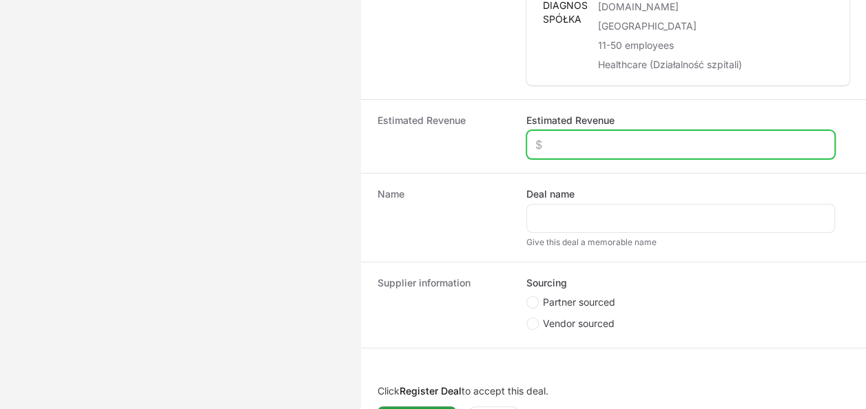
click at [600, 139] on input "Estimated Revenue" at bounding box center [681, 144] width 291 height 17
type input "$15,000"
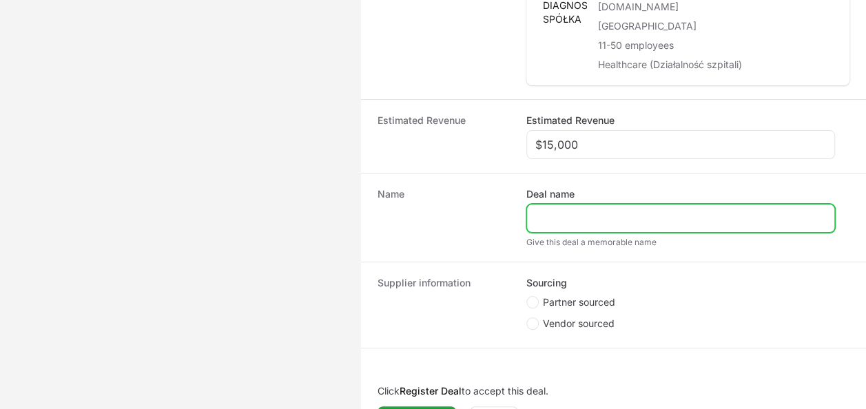
click at [590, 211] on input "Deal name" at bounding box center [681, 218] width 291 height 17
type input "MR [PERSON_NAME]"
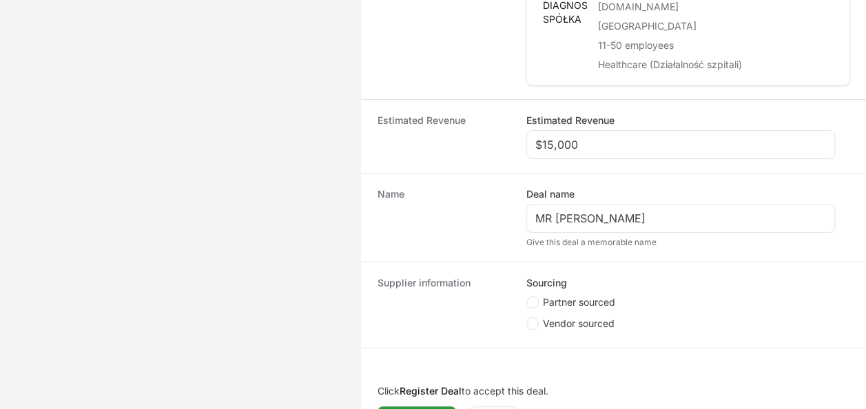
click at [569, 290] on fieldset "Sourcing Partner sourced Vendor sourced" at bounding box center [681, 305] width 309 height 58
click at [571, 297] on span "Partner sourced" at bounding box center [579, 303] width 72 height 14
click at [528, 297] on input "Partner sourced" at bounding box center [527, 296] width 1 height 1
radio input "true"
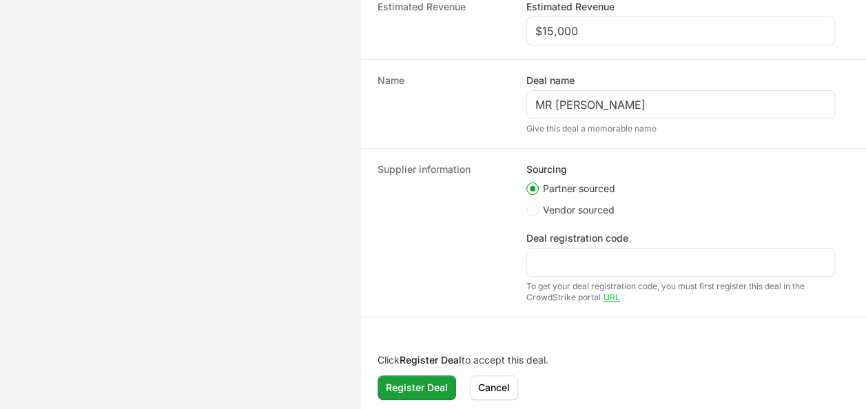
scroll to position [528, 0]
click at [582, 242] on div "Deal registration code" at bounding box center [681, 253] width 309 height 45
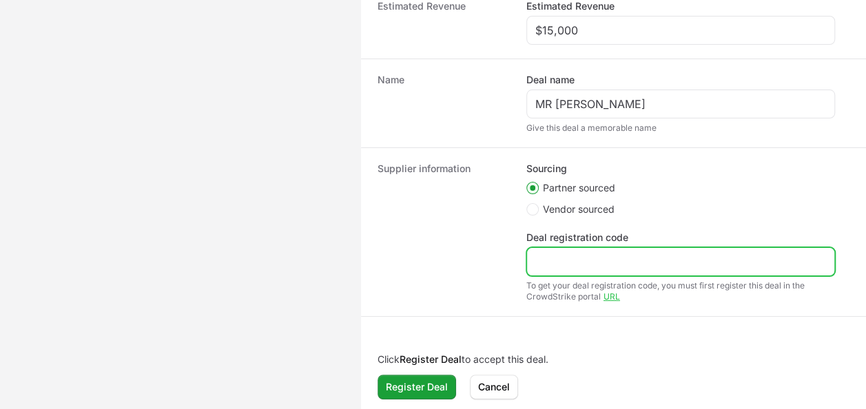
click at [584, 256] on input "Deal registration code" at bounding box center [681, 262] width 291 height 17
paste input "DR-231335a7"
type input "DR-231335a7"
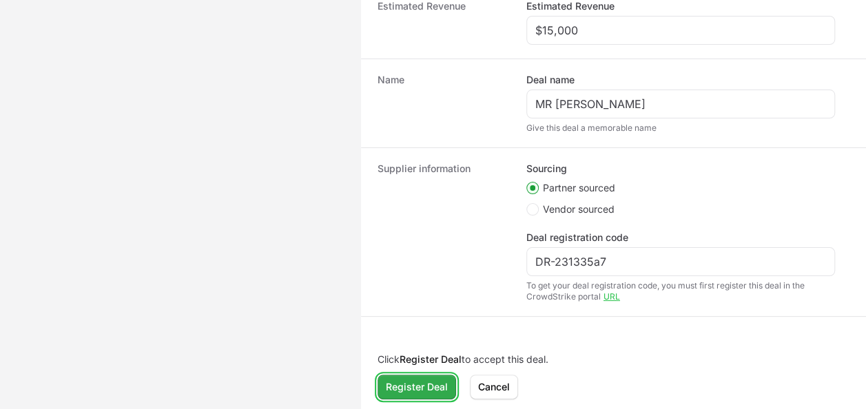
click at [394, 387] on span "Register Deal" at bounding box center [417, 387] width 62 height 17
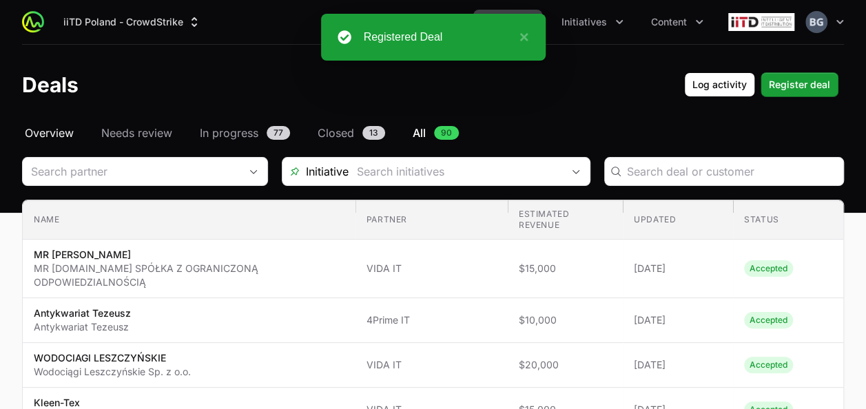
click at [69, 134] on span "Overview" at bounding box center [49, 133] width 49 height 17
